Goal: Entertainment & Leisure: Consume media (video, audio)

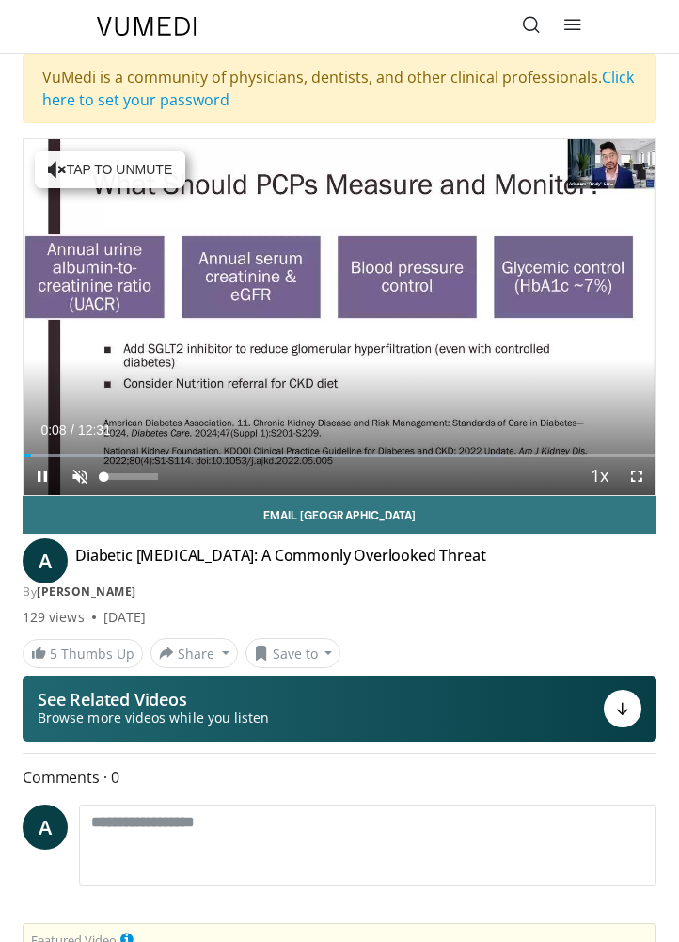
click at [86, 479] on span "Video Player" at bounding box center [80, 476] width 38 height 38
